Goal: Task Accomplishment & Management: Complete application form

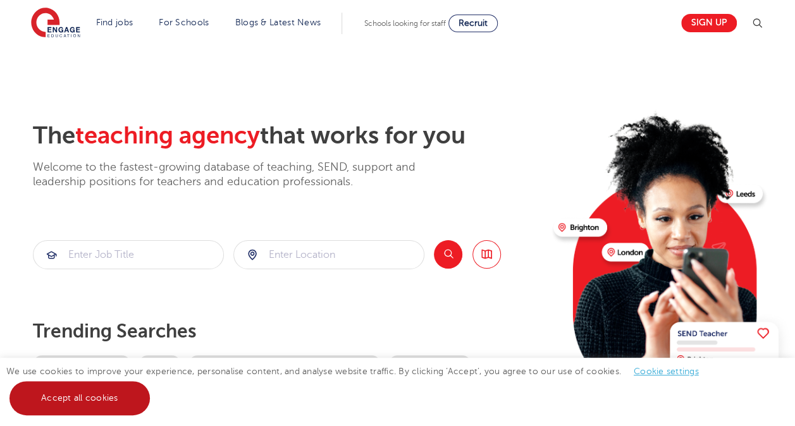
click at [105, 402] on link "Accept all cookies" at bounding box center [79, 398] width 140 height 34
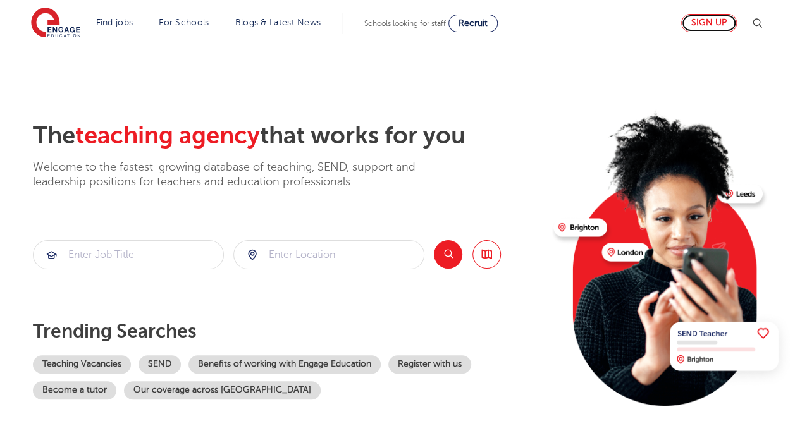
click at [722, 20] on link "Sign up" at bounding box center [709, 23] width 56 height 18
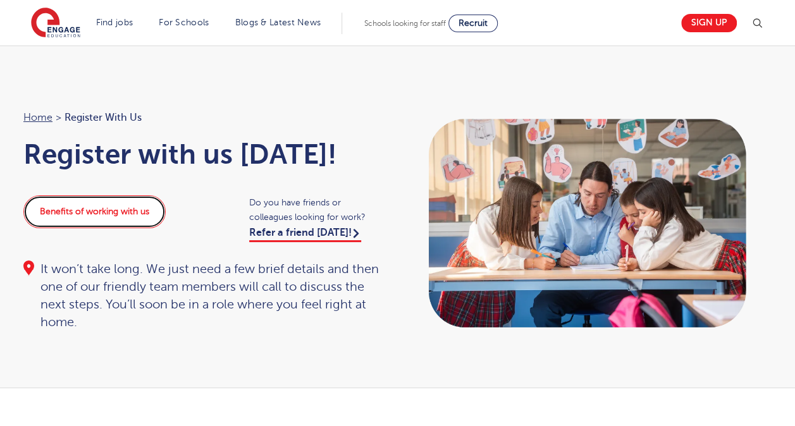
click at [133, 228] on link "Benefits of working with us" at bounding box center [94, 211] width 142 height 33
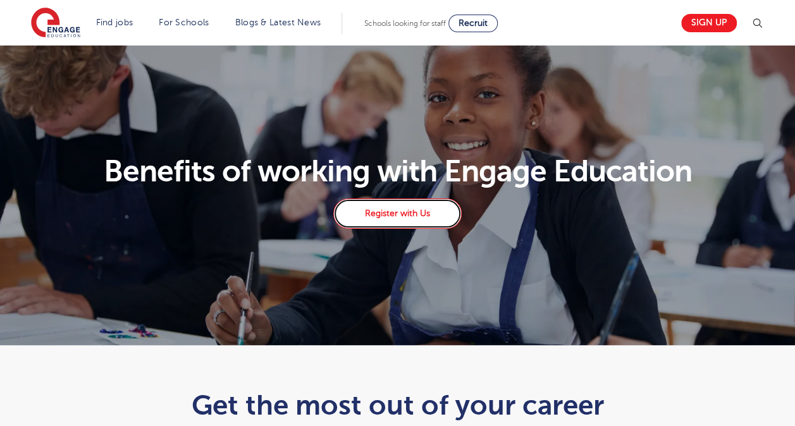
click at [419, 214] on link "Register with Us" at bounding box center [397, 214] width 128 height 30
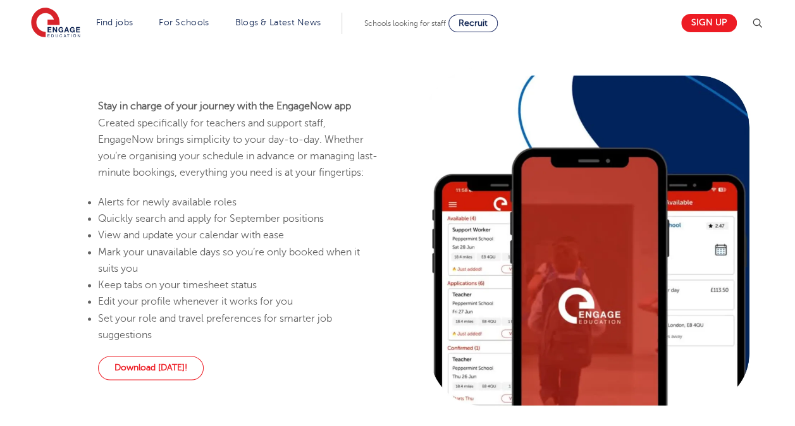
scroll to position [321, 0]
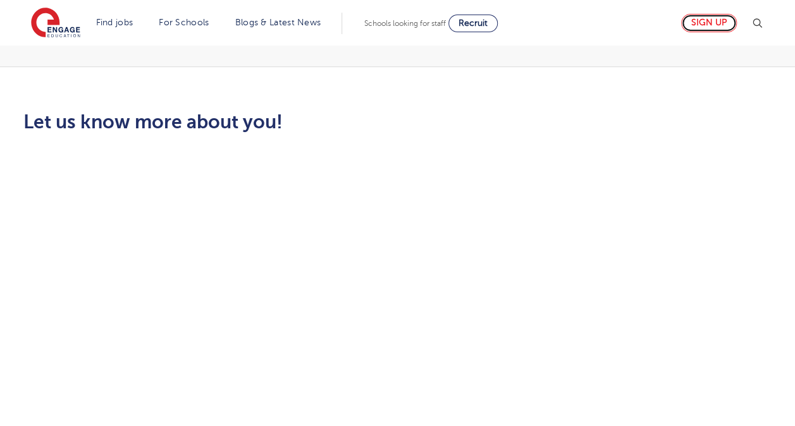
click at [705, 27] on link "Sign up" at bounding box center [709, 23] width 56 height 18
